Goal: Information Seeking & Learning: Understand process/instructions

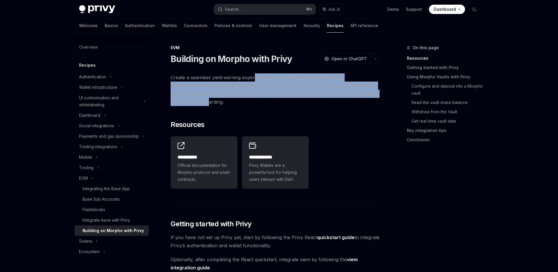
drag, startPoint x: 255, startPoint y: 79, endPoint x: 259, endPoint y: 98, distance: 19.6
click at [259, 98] on span "Create a seamless yield-earning experience with Privy’s embedded wallets and [P…" at bounding box center [276, 89] width 210 height 33
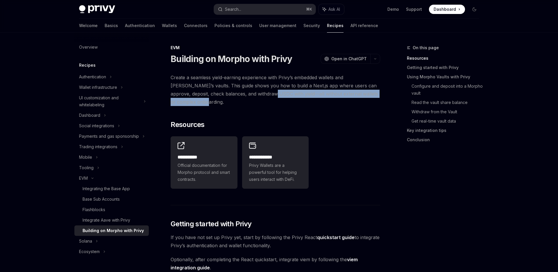
drag, startPoint x: 260, startPoint y: 104, endPoint x: 256, endPoint y: 95, distance: 9.8
click at [256, 95] on span "Create a seamless yield-earning experience with Privy’s embedded wallets and [P…" at bounding box center [276, 89] width 210 height 33
drag, startPoint x: 255, startPoint y: 104, endPoint x: 249, endPoint y: 92, distance: 13.8
click at [249, 92] on span "Create a seamless yield-earning experience with Privy’s embedded wallets and [P…" at bounding box center [276, 89] width 210 height 33
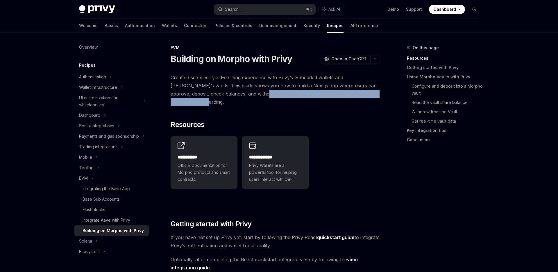
click at [249, 92] on span "Create a seamless yield-earning experience with Privy’s embedded wallets and [P…" at bounding box center [276, 89] width 210 height 33
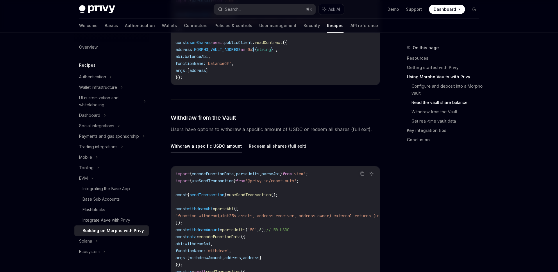
scroll to position [898, 0]
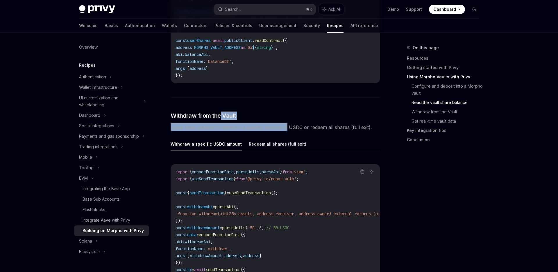
drag, startPoint x: 222, startPoint y: 119, endPoint x: 288, endPoint y: 124, distance: 65.9
click at [288, 125] on span "Users have options to withdraw a specific amount of USDC or redeem all shares (…" at bounding box center [276, 127] width 210 height 8
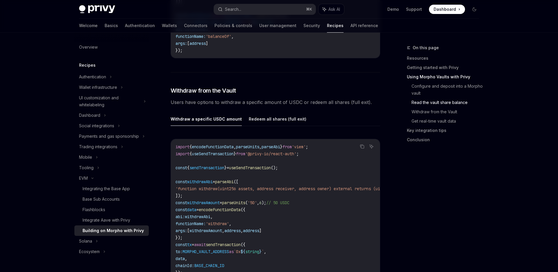
scroll to position [994, 0]
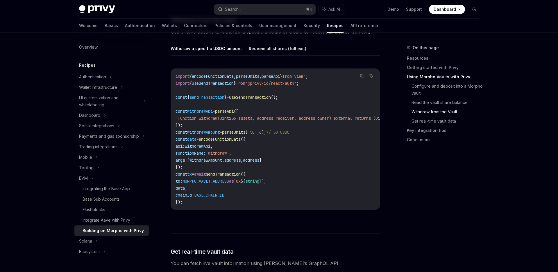
click at [271, 44] on button "Redeem all shares (full exit)" at bounding box center [278, 49] width 58 height 14
type textarea "*"
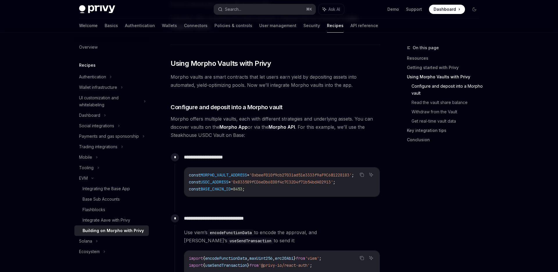
scroll to position [117, 0]
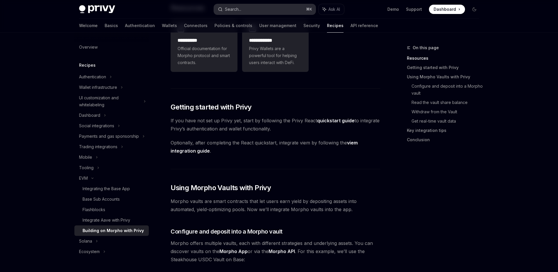
click at [266, 6] on button "Search... ⌘ K" at bounding box center [265, 9] width 102 height 10
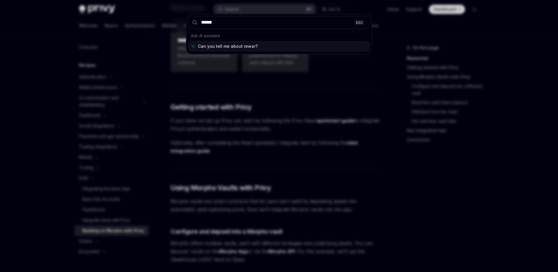
type input "*******"
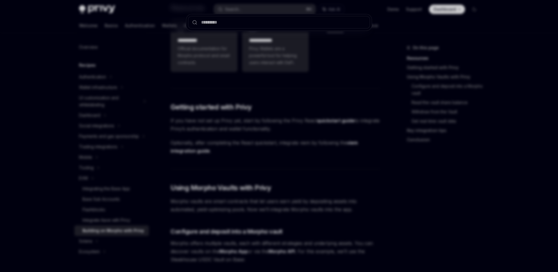
click at [334, 104] on div at bounding box center [279, 136] width 558 height 272
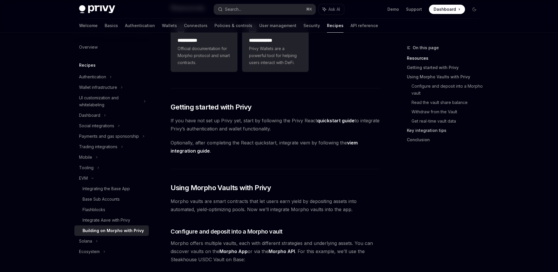
click at [446, 129] on link "Key integration tips" at bounding box center [445, 130] width 77 height 9
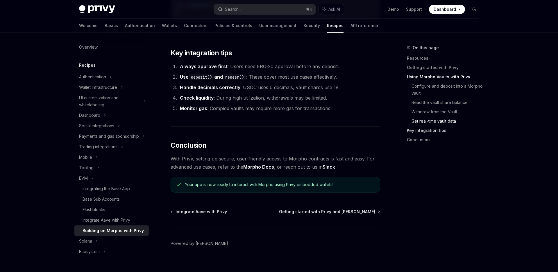
scroll to position [1419, 0]
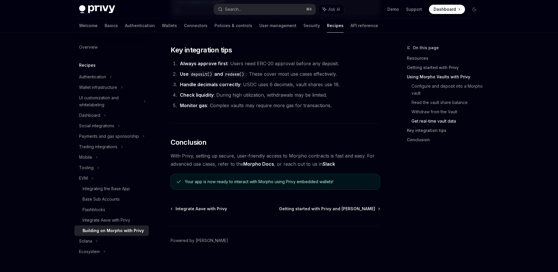
click at [264, 161] on link "Morpho Docs" at bounding box center [258, 164] width 31 height 6
